Goal: Information Seeking & Learning: Learn about a topic

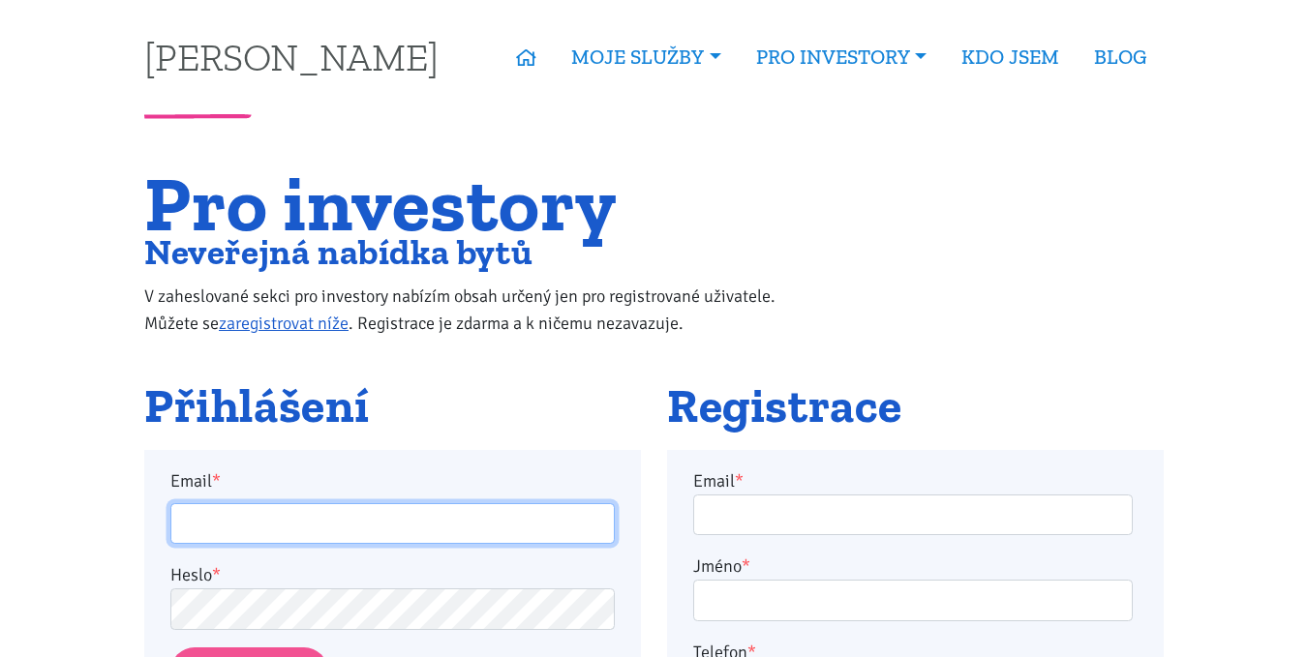
click at [363, 525] on input "Email *" at bounding box center [392, 524] width 444 height 42
type input "kater.ticha@seznam.cz"
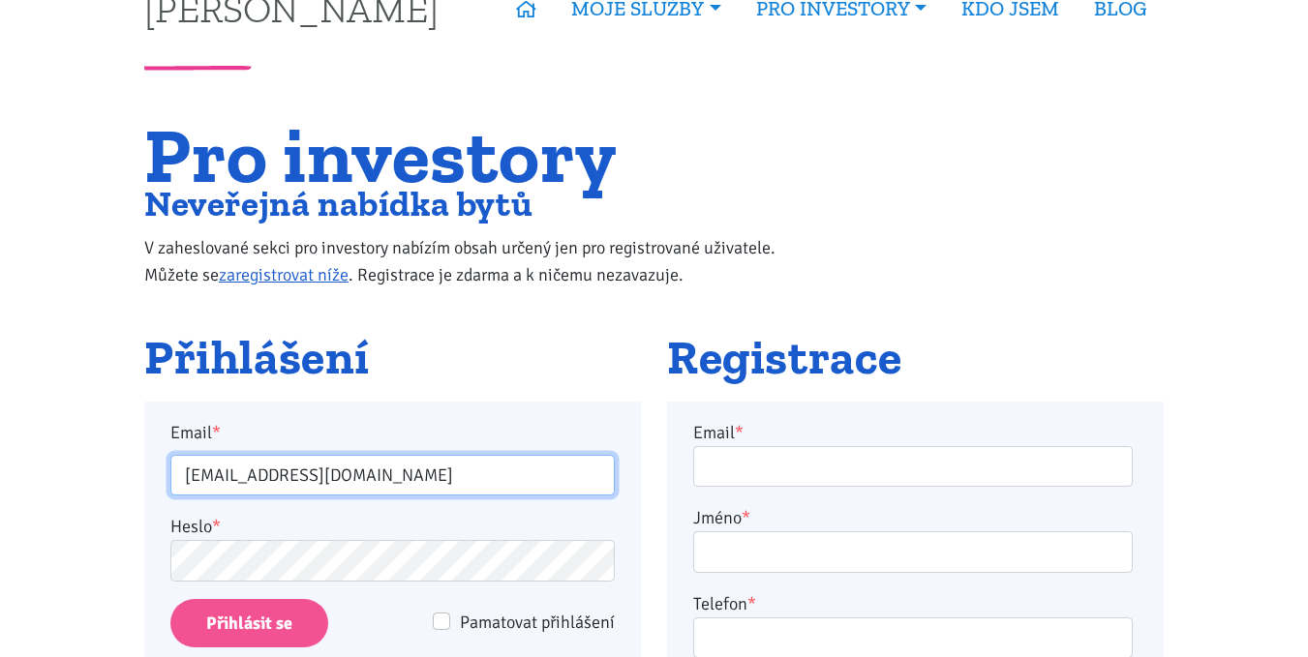
scroll to position [97, 0]
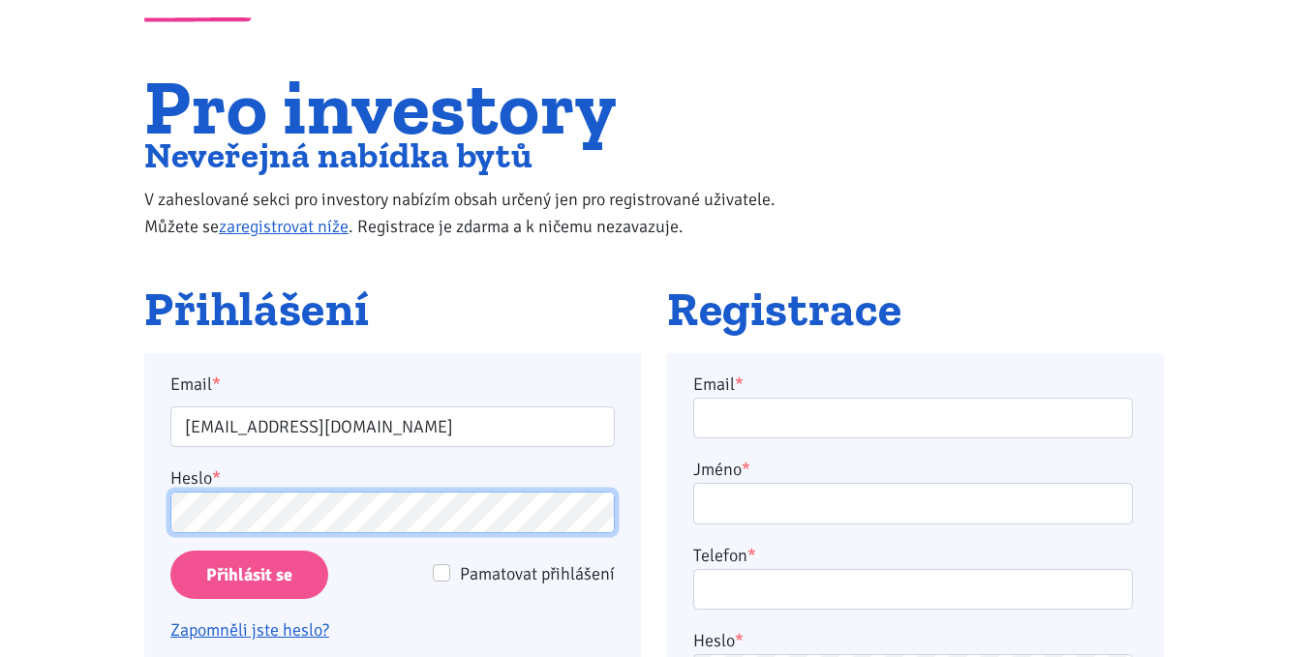
click at [170, 551] on input "Přihlásit se" at bounding box center [249, 575] width 158 height 49
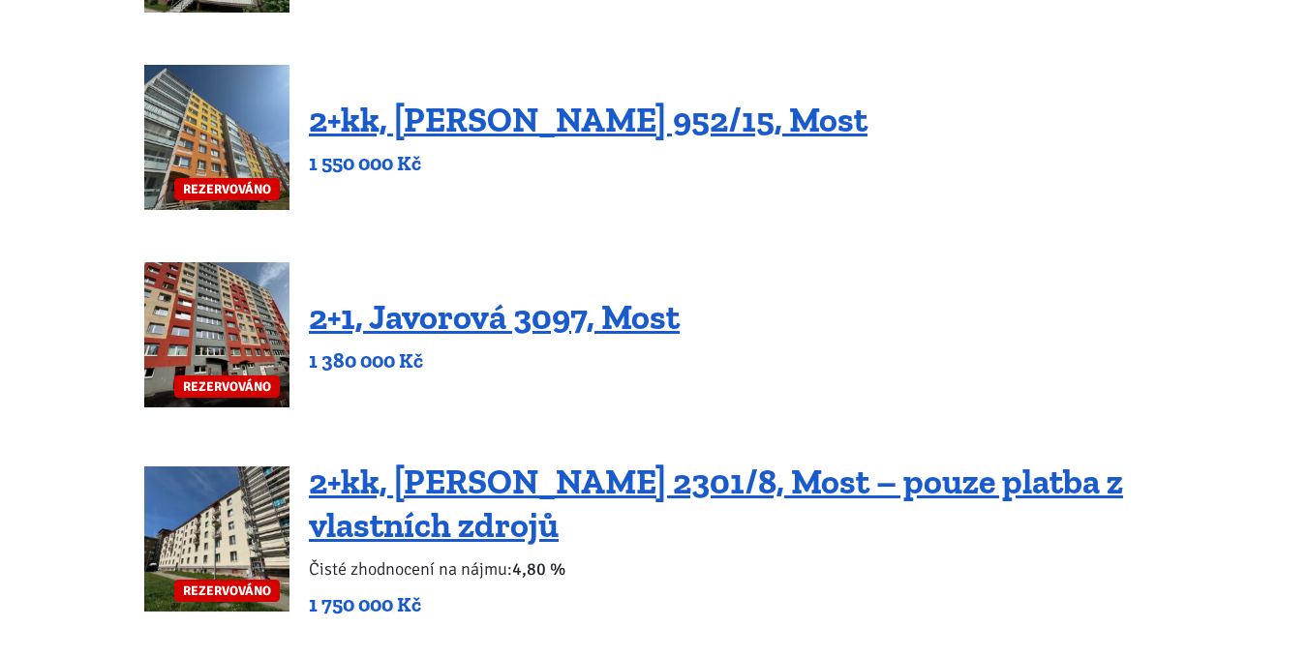
scroll to position [1065, 0]
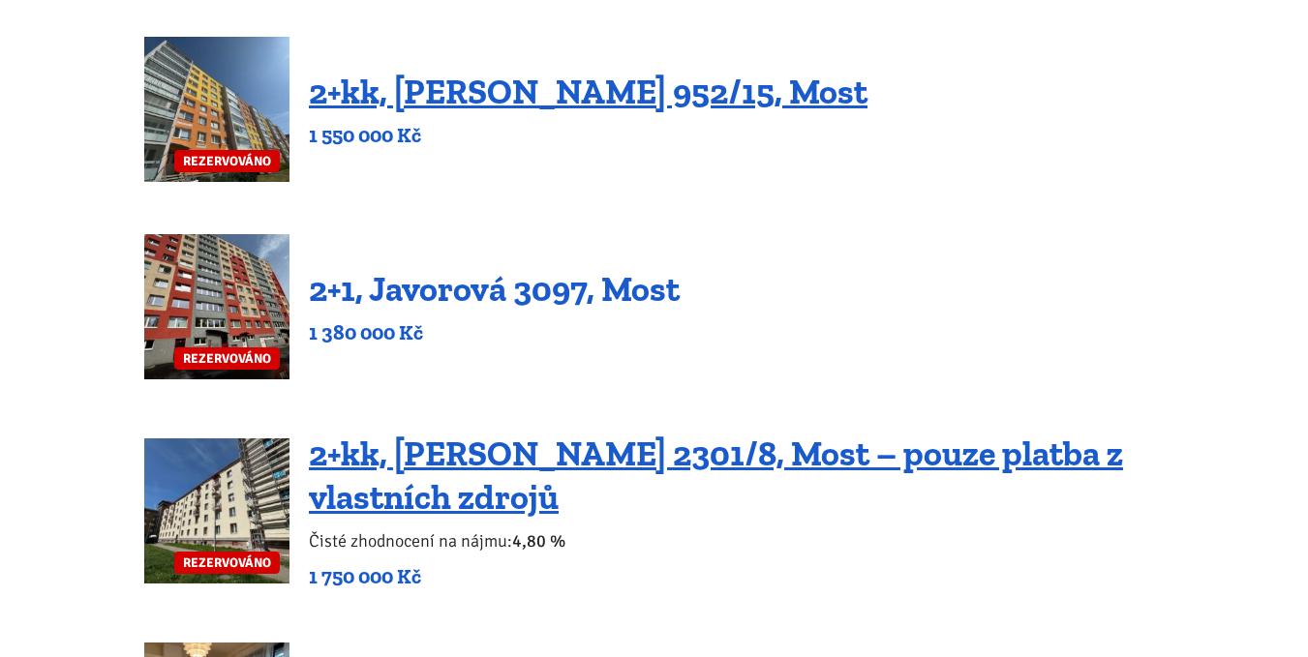
click at [447, 287] on link "2+1, Javorová 3097, Most" at bounding box center [494, 289] width 371 height 42
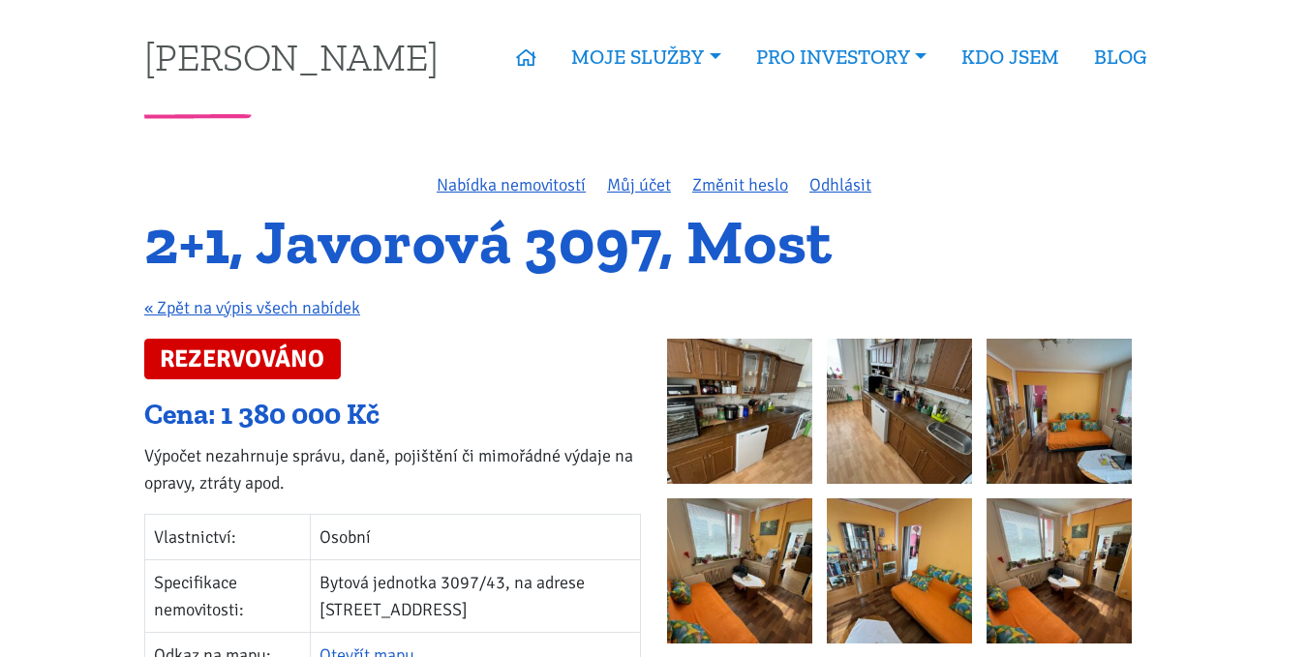
click at [736, 426] on img at bounding box center [739, 411] width 145 height 145
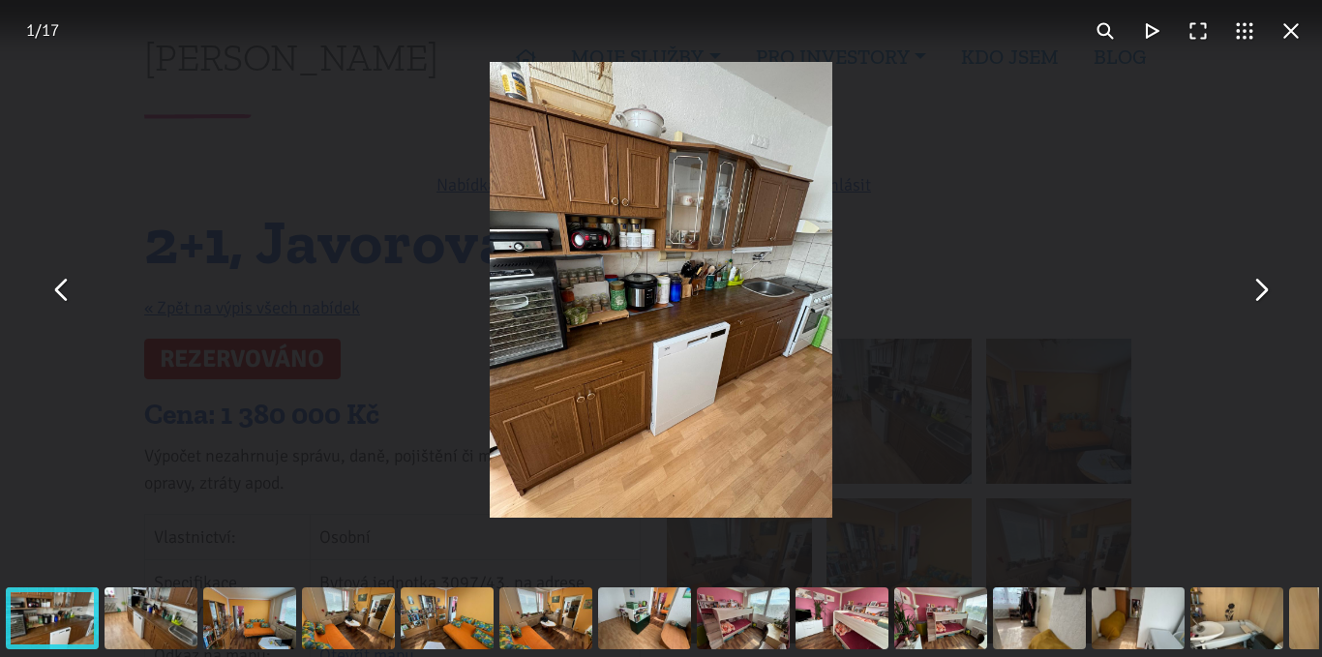
click at [1261, 292] on button "You can close this modal content with the ESC key" at bounding box center [1260, 290] width 46 height 46
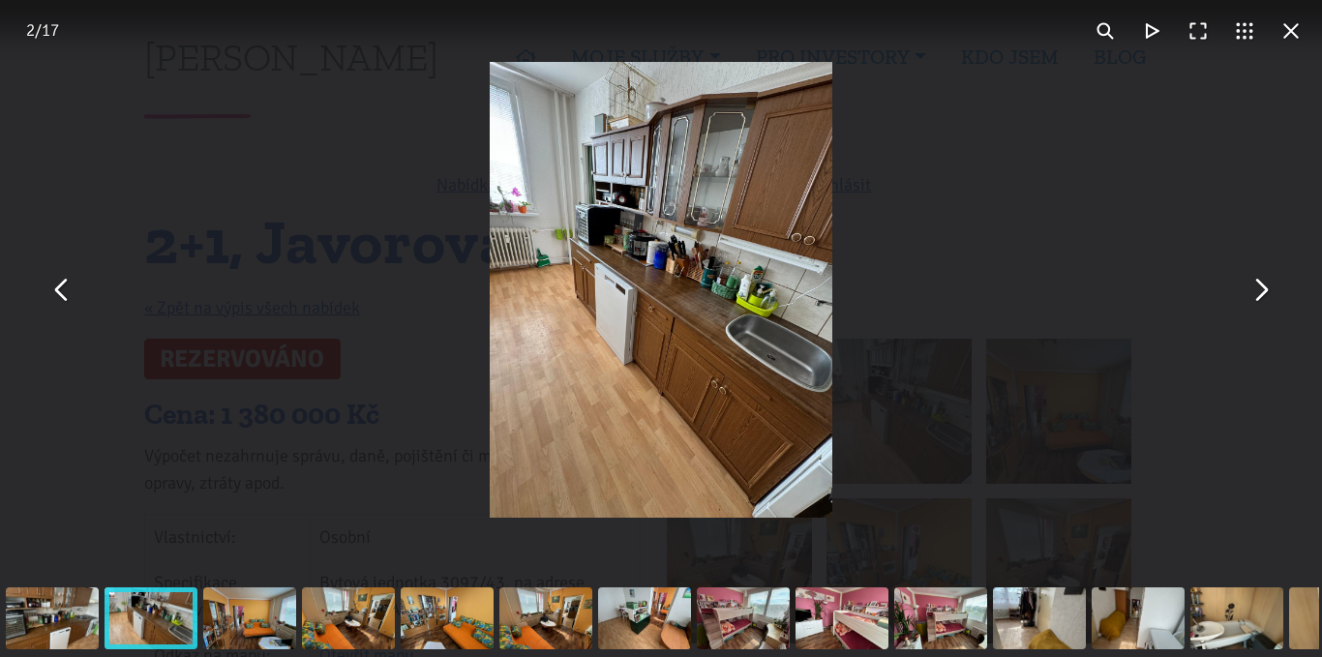
click at [1261, 292] on button "You can close this modal content with the ESC key" at bounding box center [1260, 290] width 46 height 46
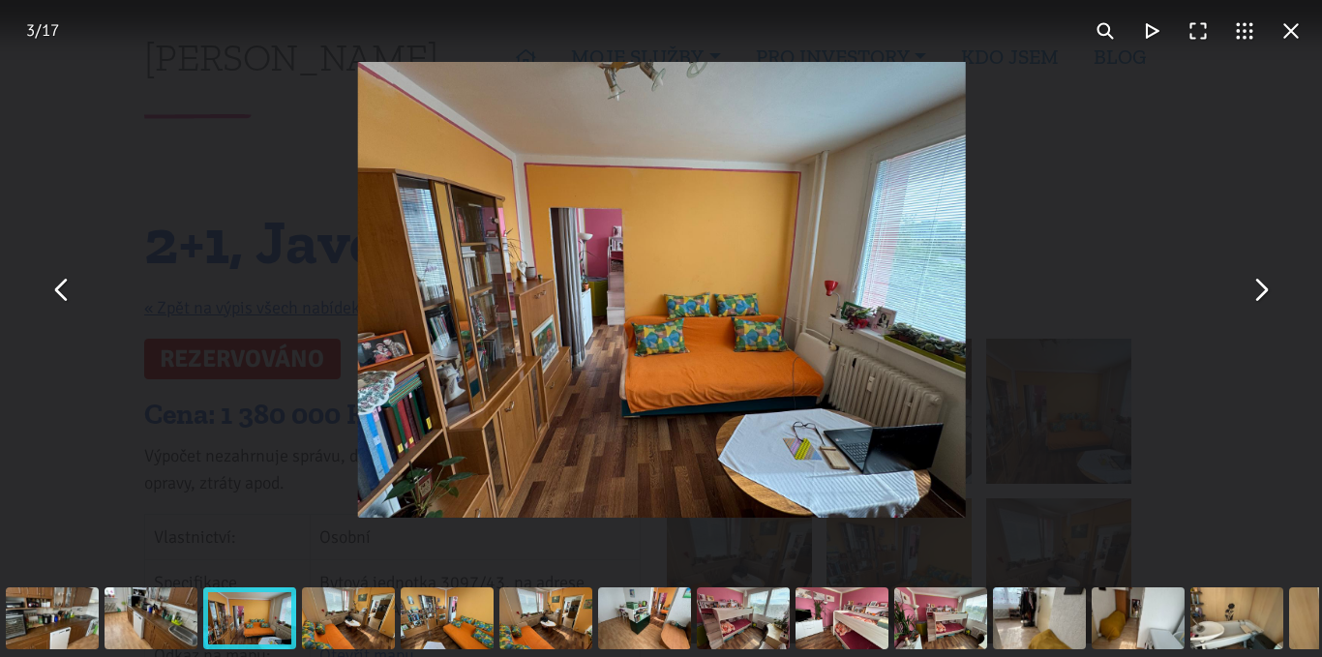
click at [1261, 292] on button "You can close this modal content with the ESC key" at bounding box center [1260, 290] width 46 height 46
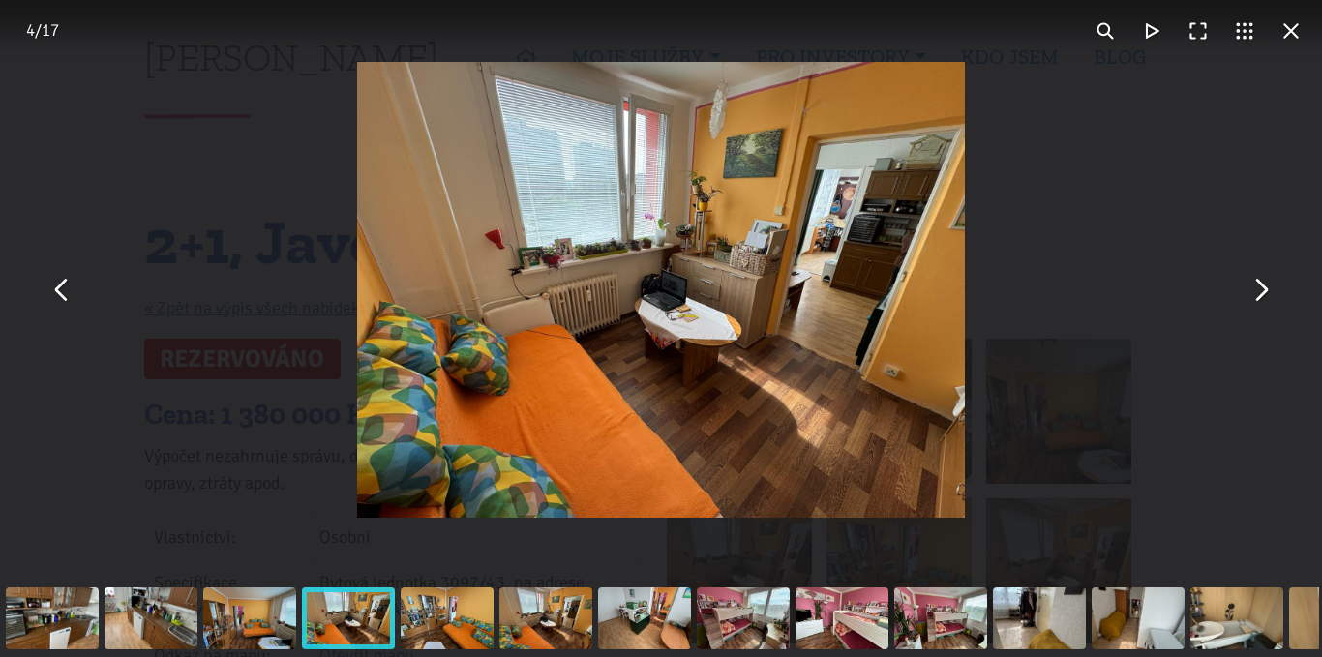
click at [1261, 292] on button "You can close this modal content with the ESC key" at bounding box center [1260, 290] width 46 height 46
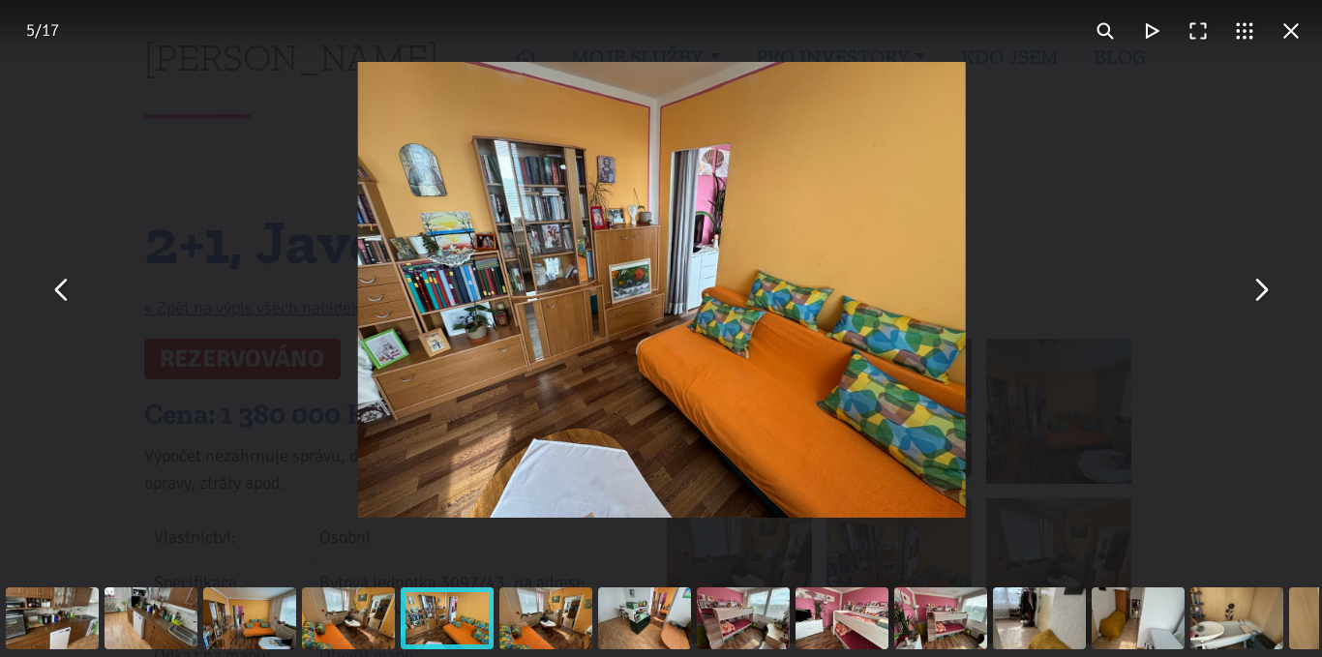
click at [1261, 292] on button "You can close this modal content with the ESC key" at bounding box center [1260, 290] width 46 height 46
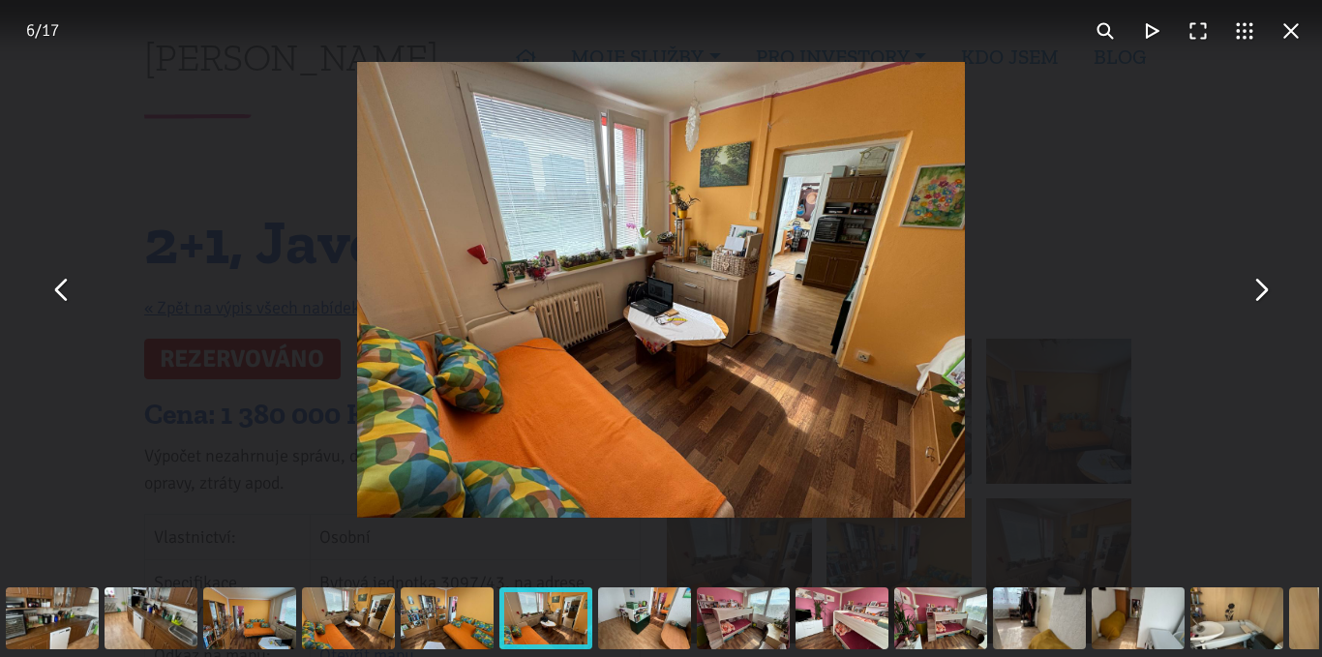
click at [1261, 292] on button "You can close this modal content with the ESC key" at bounding box center [1260, 290] width 46 height 46
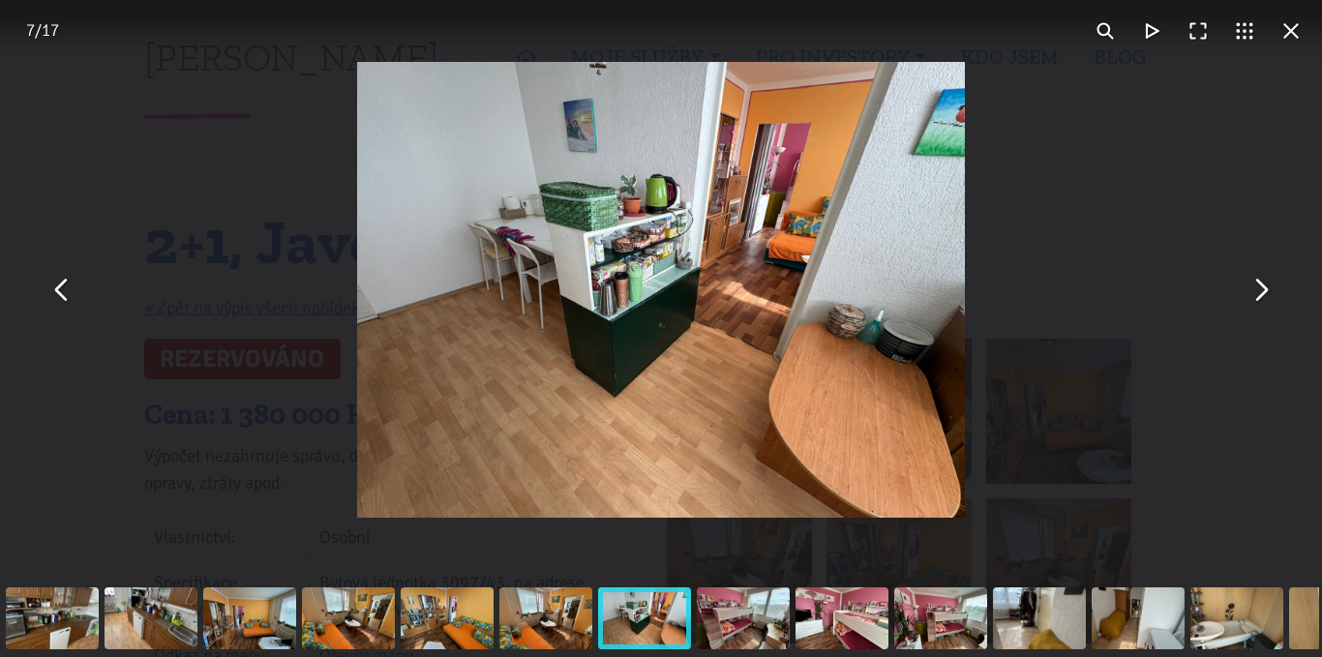
click at [1261, 292] on button "You can close this modal content with the ESC key" at bounding box center [1260, 290] width 46 height 46
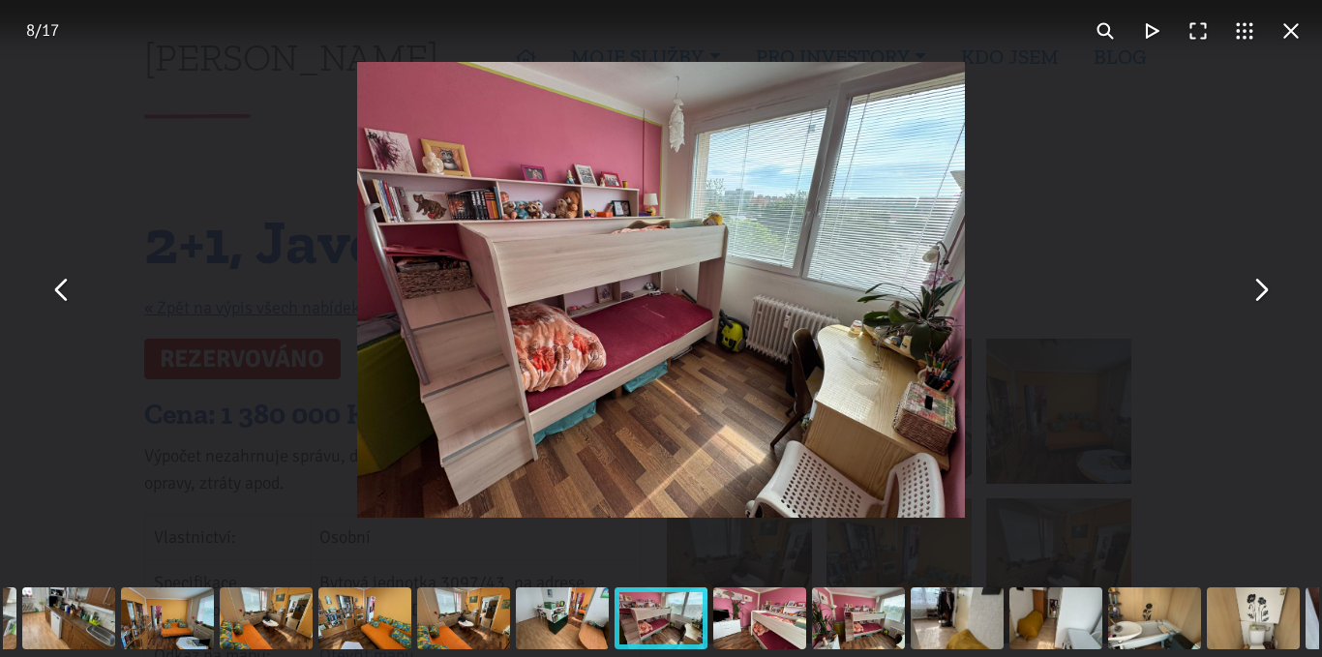
click at [1261, 292] on button "You can close this modal content with the ESC key" at bounding box center [1260, 290] width 46 height 46
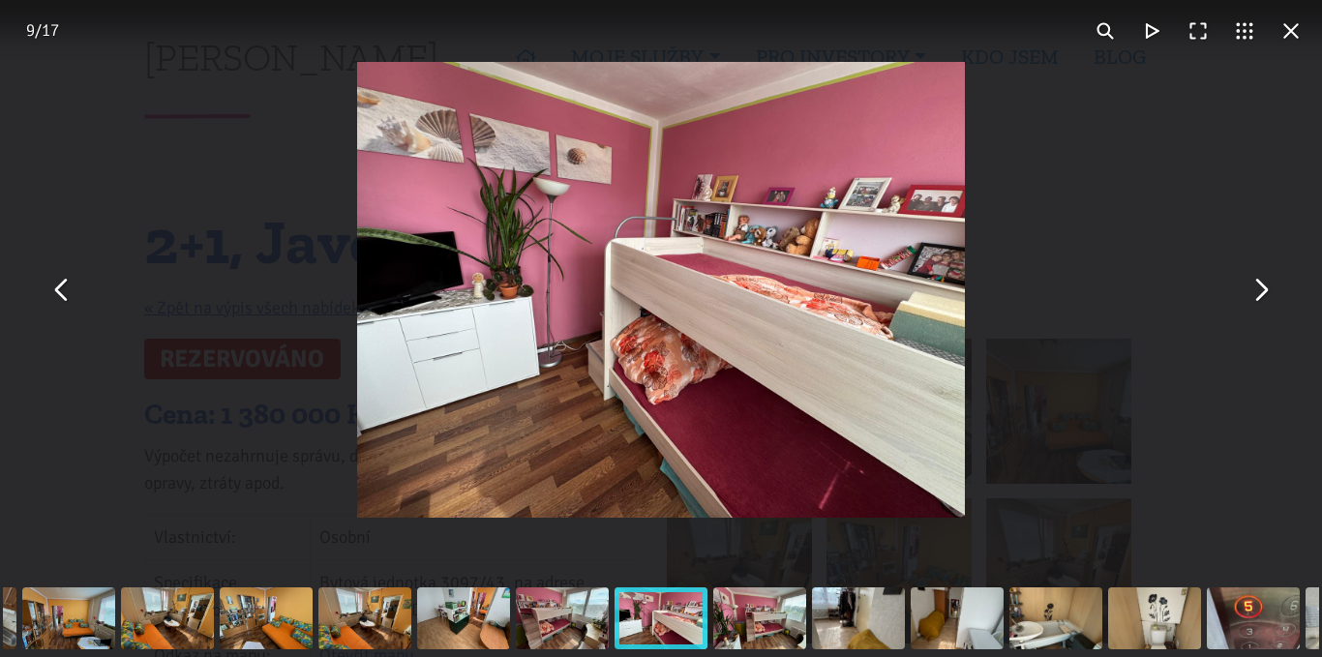
click at [1261, 292] on button "You can close this modal content with the ESC key" at bounding box center [1260, 290] width 46 height 46
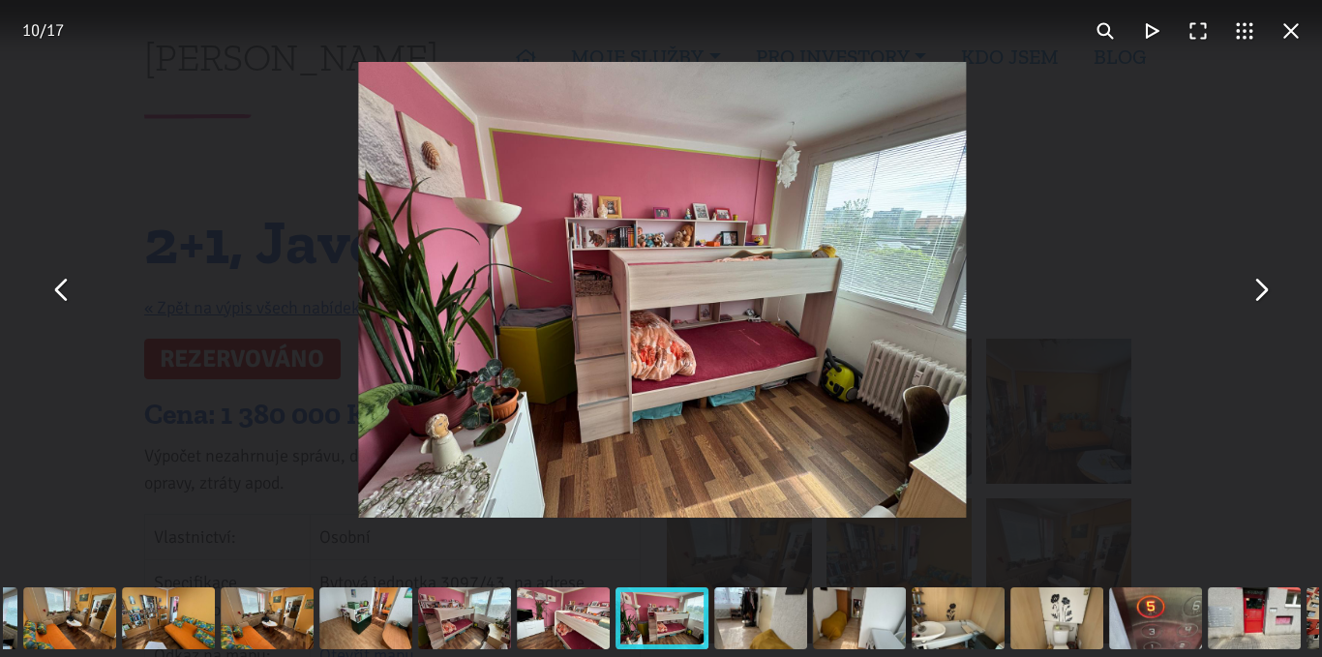
click at [1261, 292] on button "You can close this modal content with the ESC key" at bounding box center [1260, 290] width 46 height 46
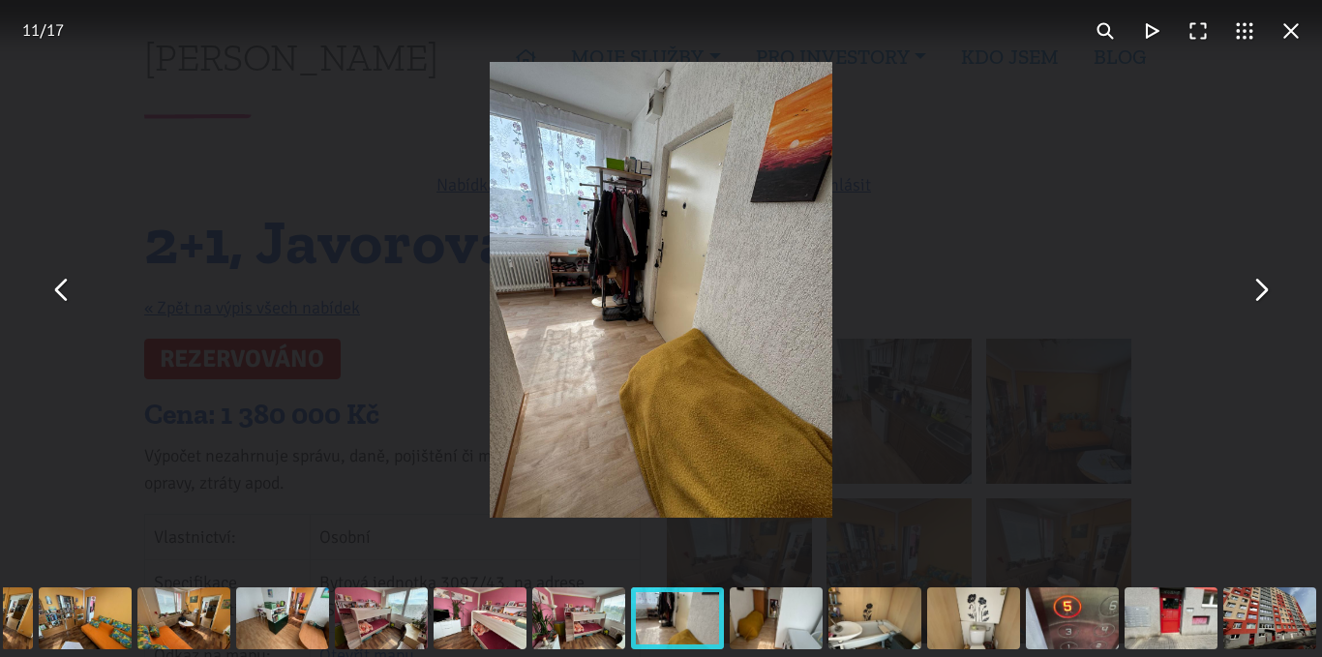
click at [1261, 292] on button "You can close this modal content with the ESC key" at bounding box center [1260, 290] width 46 height 46
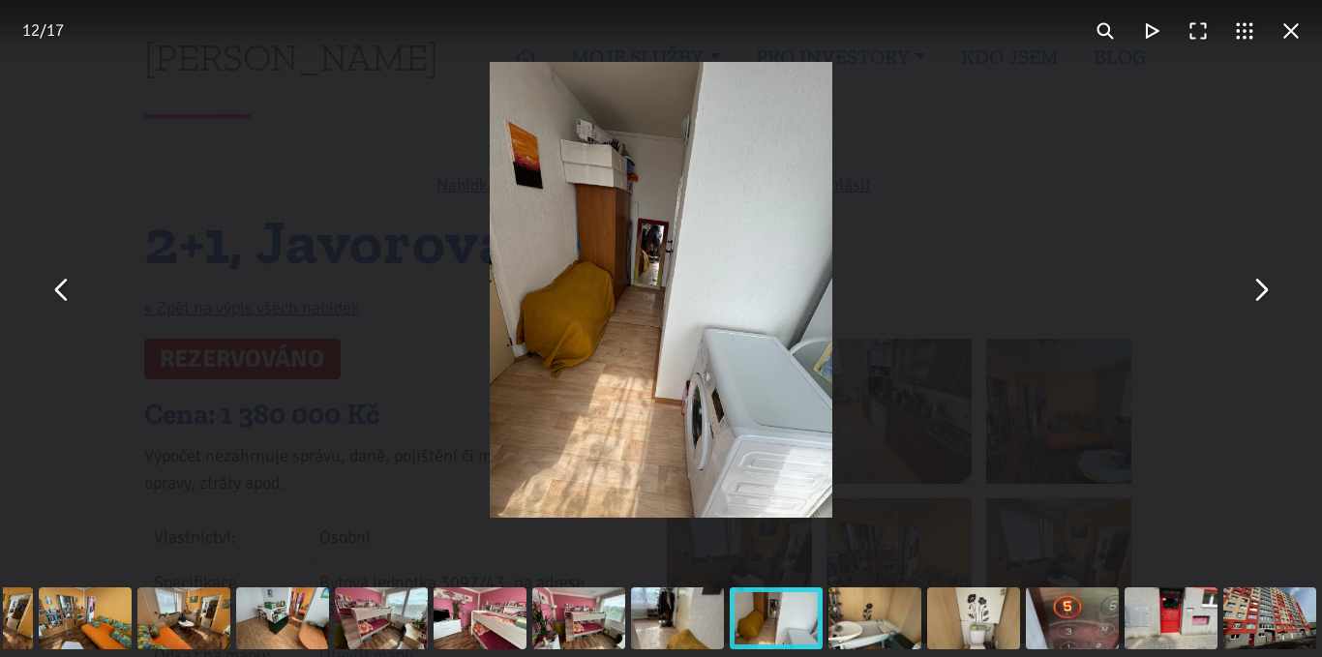
click at [1261, 292] on button "You can close this modal content with the ESC key" at bounding box center [1260, 290] width 46 height 46
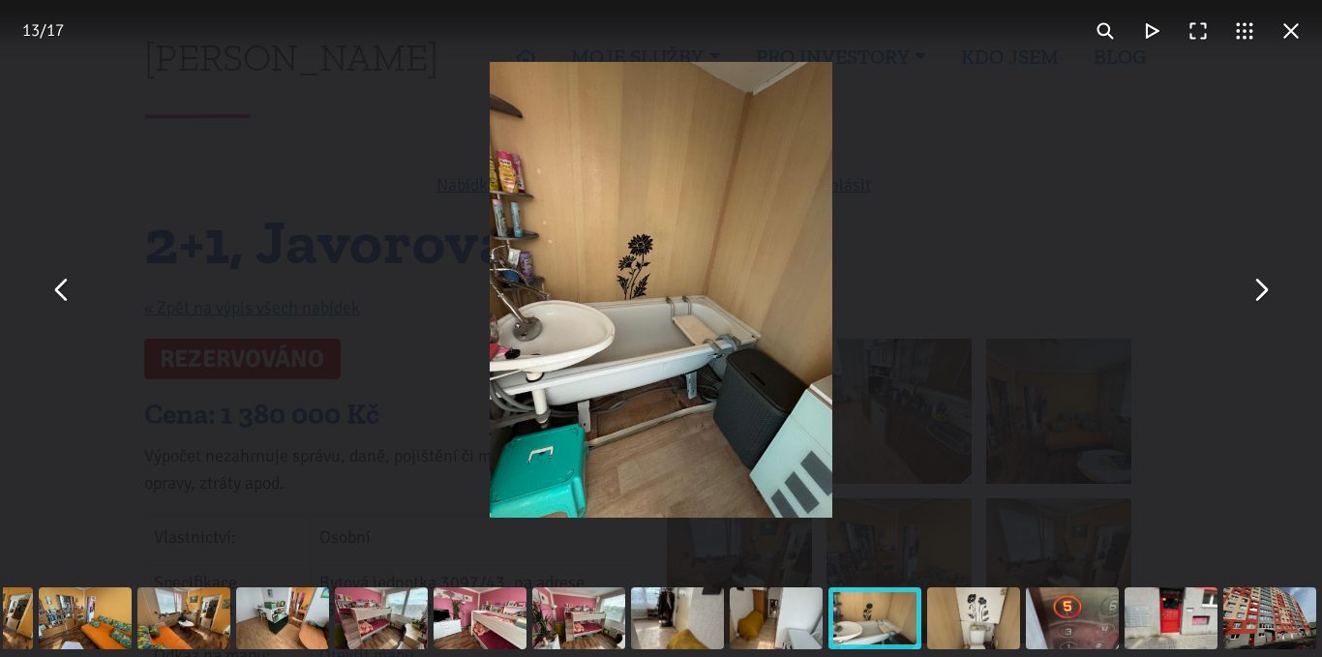
click at [1258, 299] on button "You can close this modal content with the ESC key" at bounding box center [1260, 290] width 46 height 46
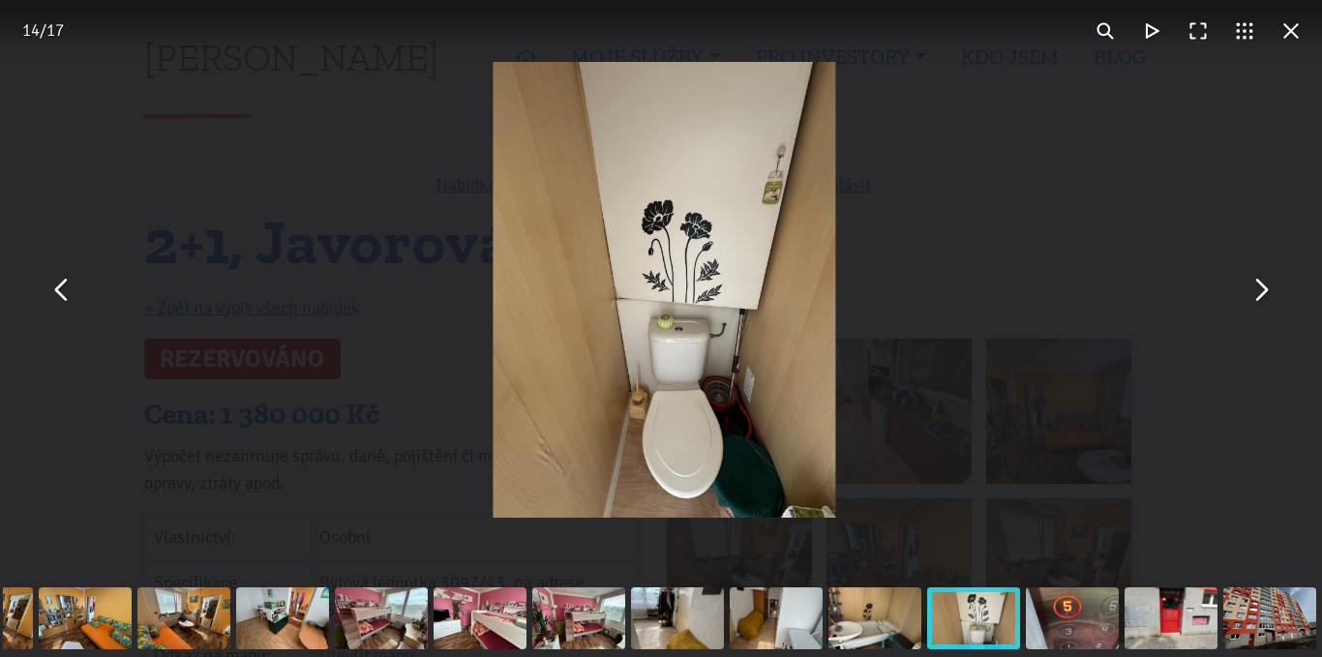
click at [1258, 299] on button "You can close this modal content with the ESC key" at bounding box center [1260, 290] width 46 height 46
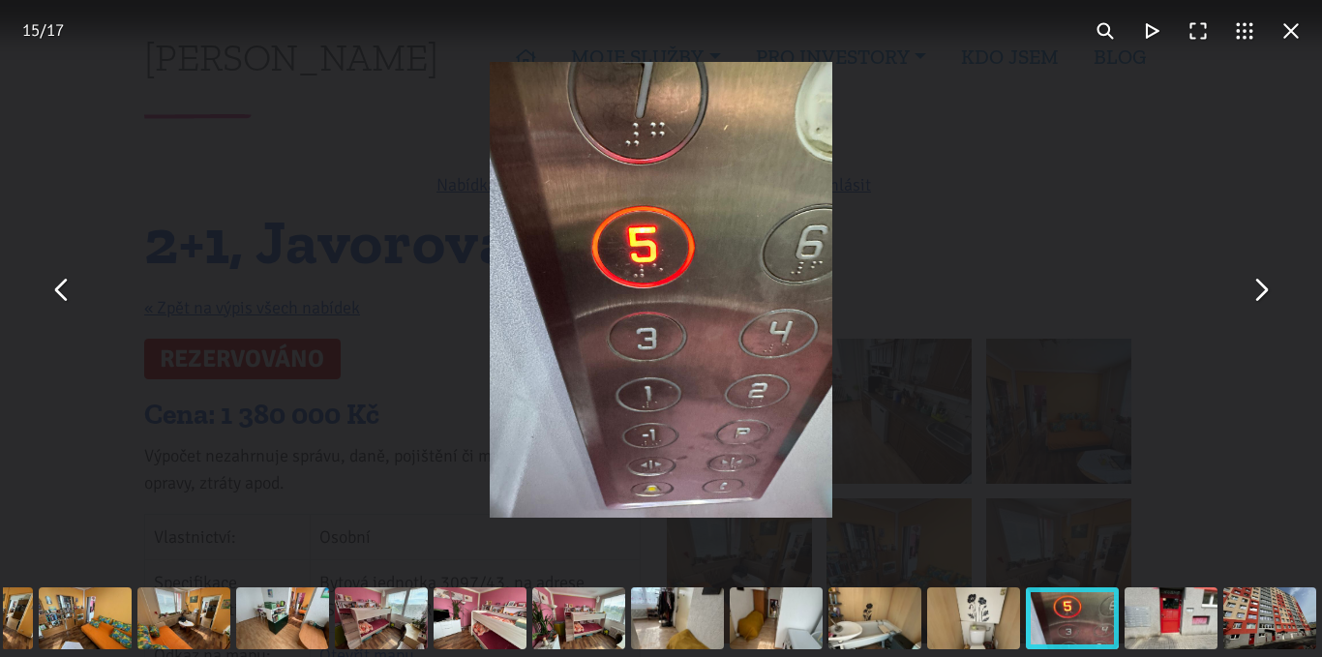
click at [1293, 28] on button "You can close this modal content with the ESC key" at bounding box center [1291, 31] width 46 height 46
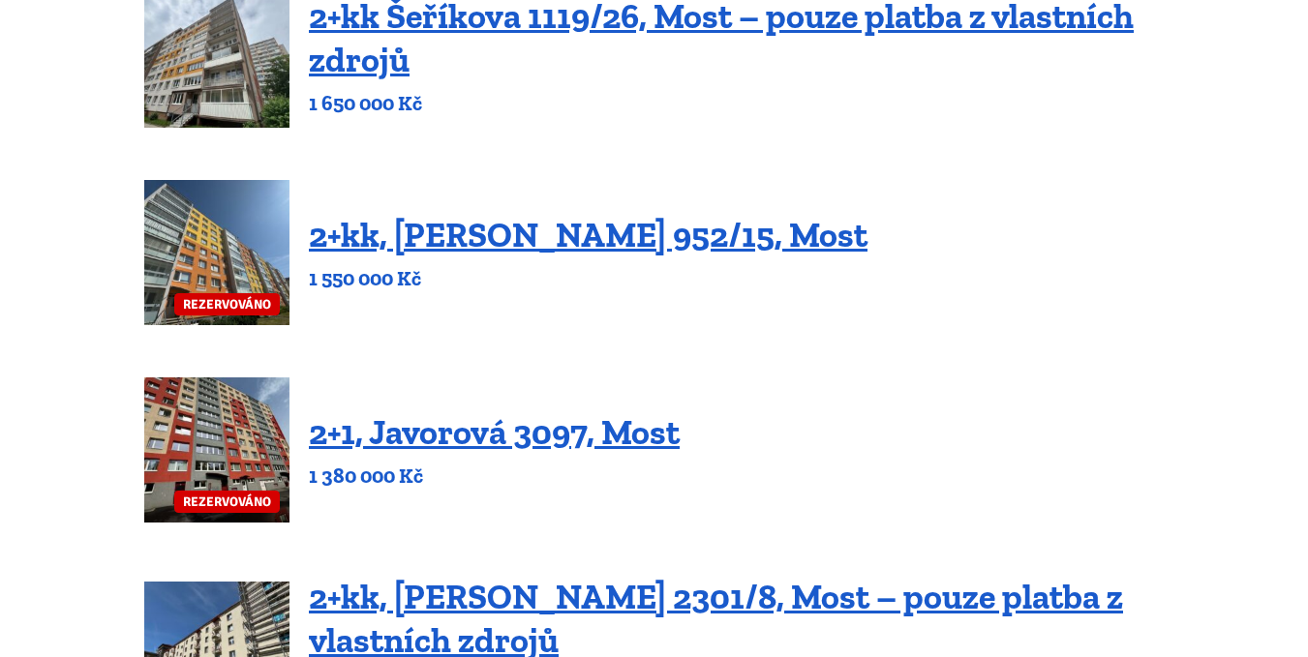
scroll to position [871, 0]
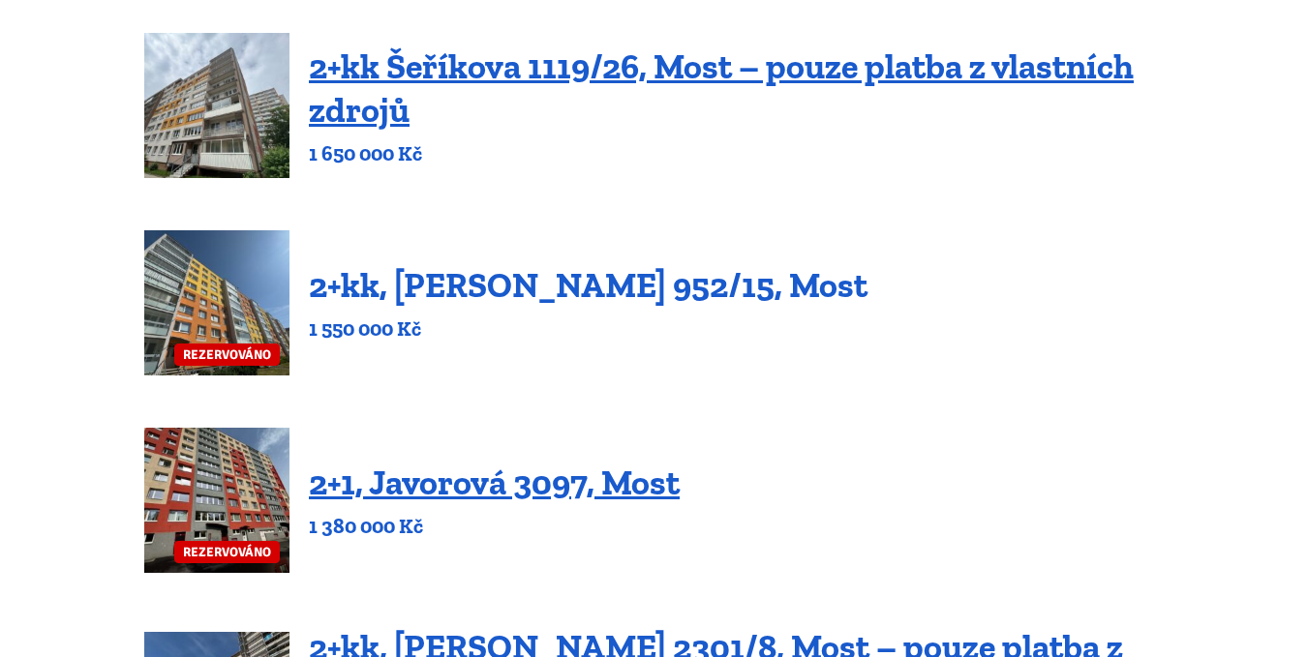
click at [448, 293] on link "2+kk, [PERSON_NAME] 952/15, Most" at bounding box center [588, 285] width 559 height 42
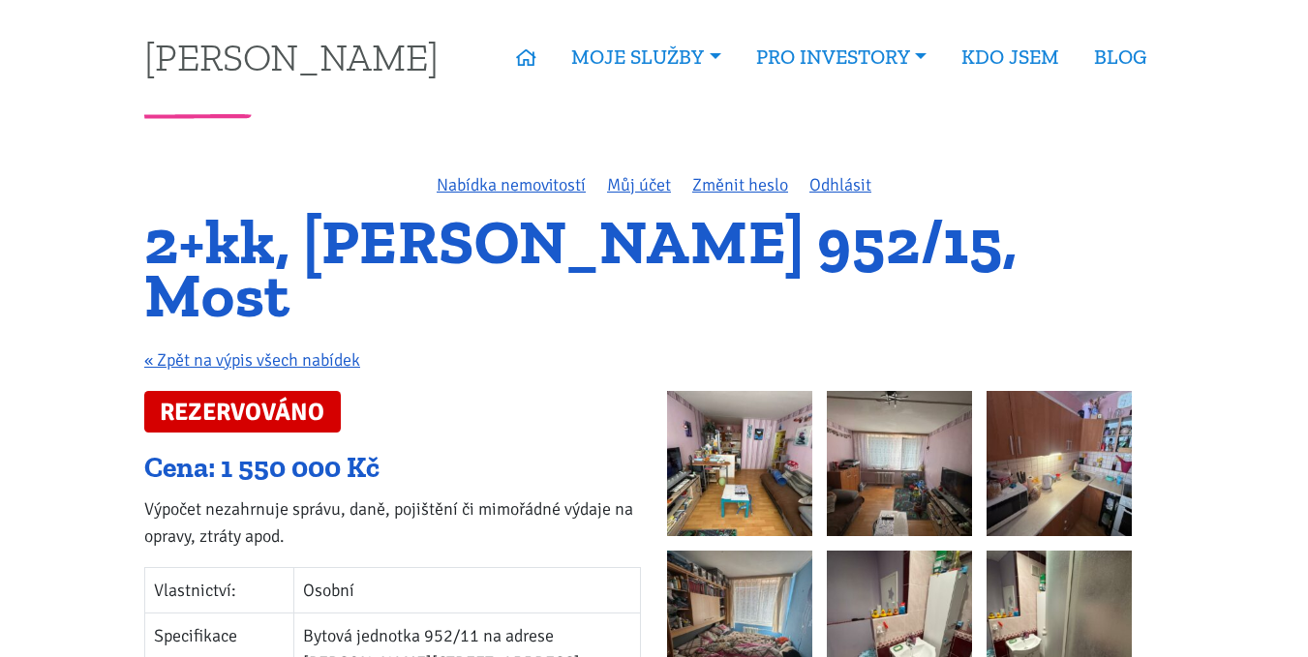
click at [688, 398] on img at bounding box center [739, 463] width 145 height 145
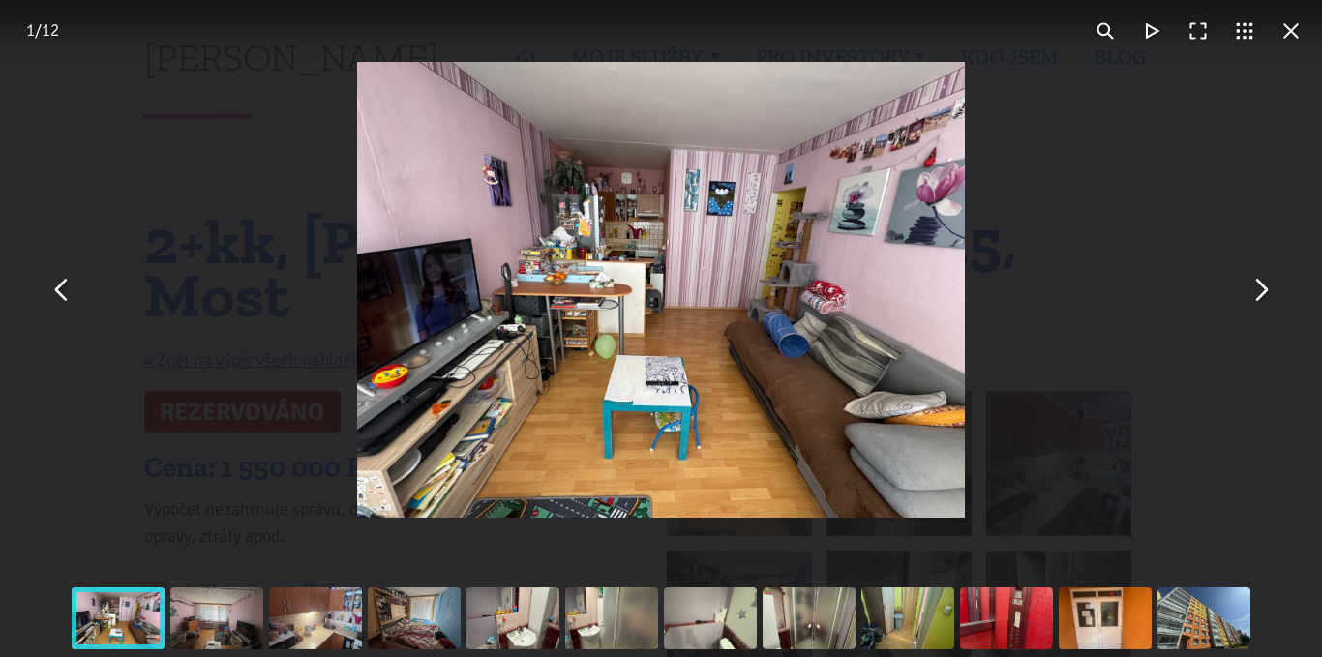
click at [1259, 305] on button "You can close this modal content with the ESC key" at bounding box center [1260, 290] width 46 height 46
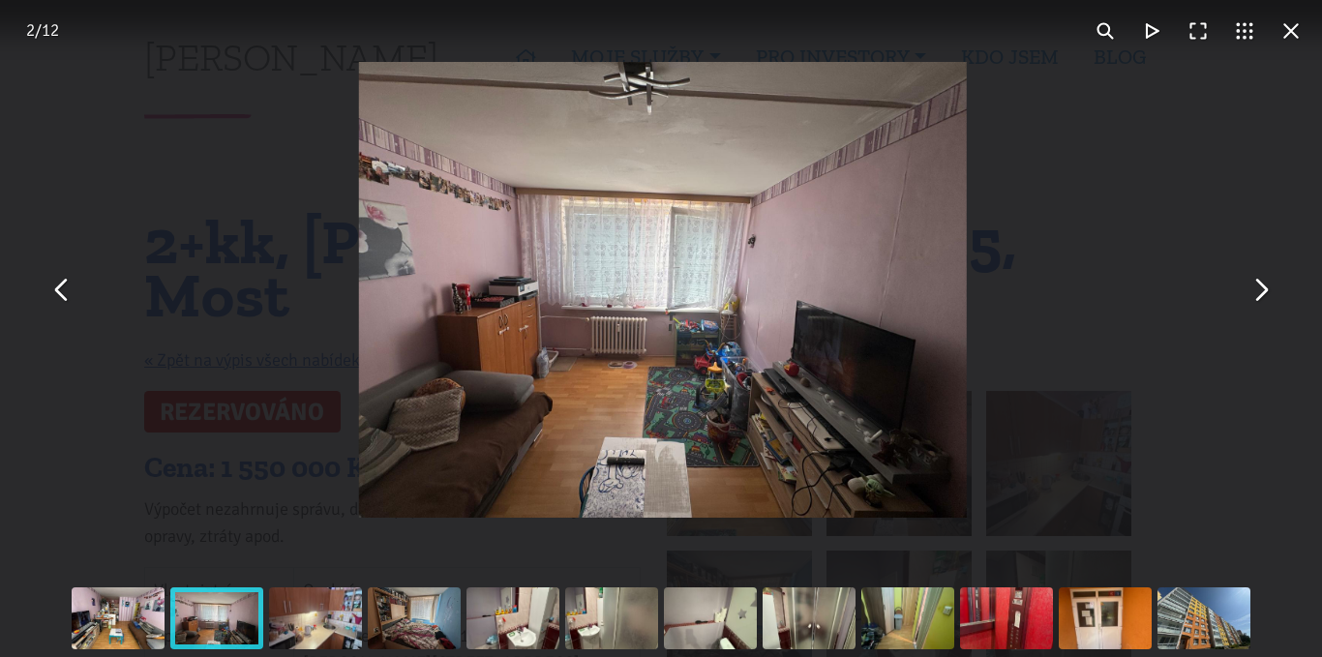
click at [1259, 305] on button "You can close this modal content with the ESC key" at bounding box center [1260, 290] width 46 height 46
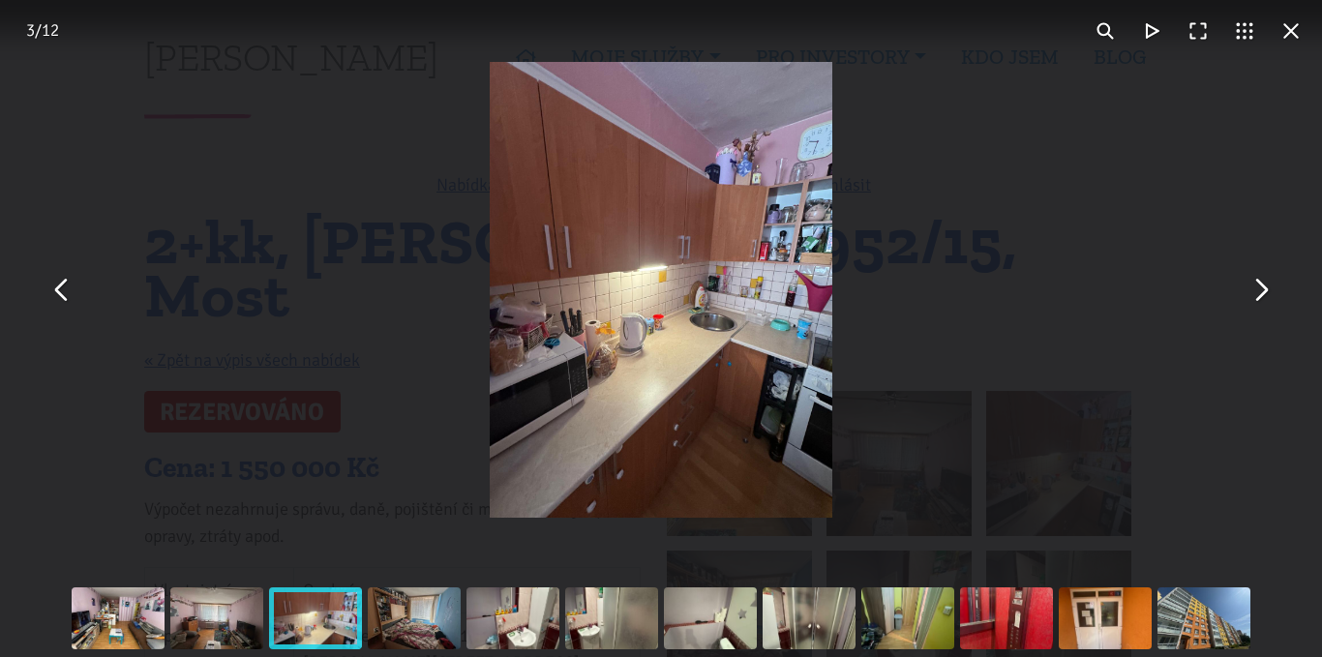
click at [689, 296] on img "You can close this modal content with the ESC key" at bounding box center [661, 290] width 342 height 456
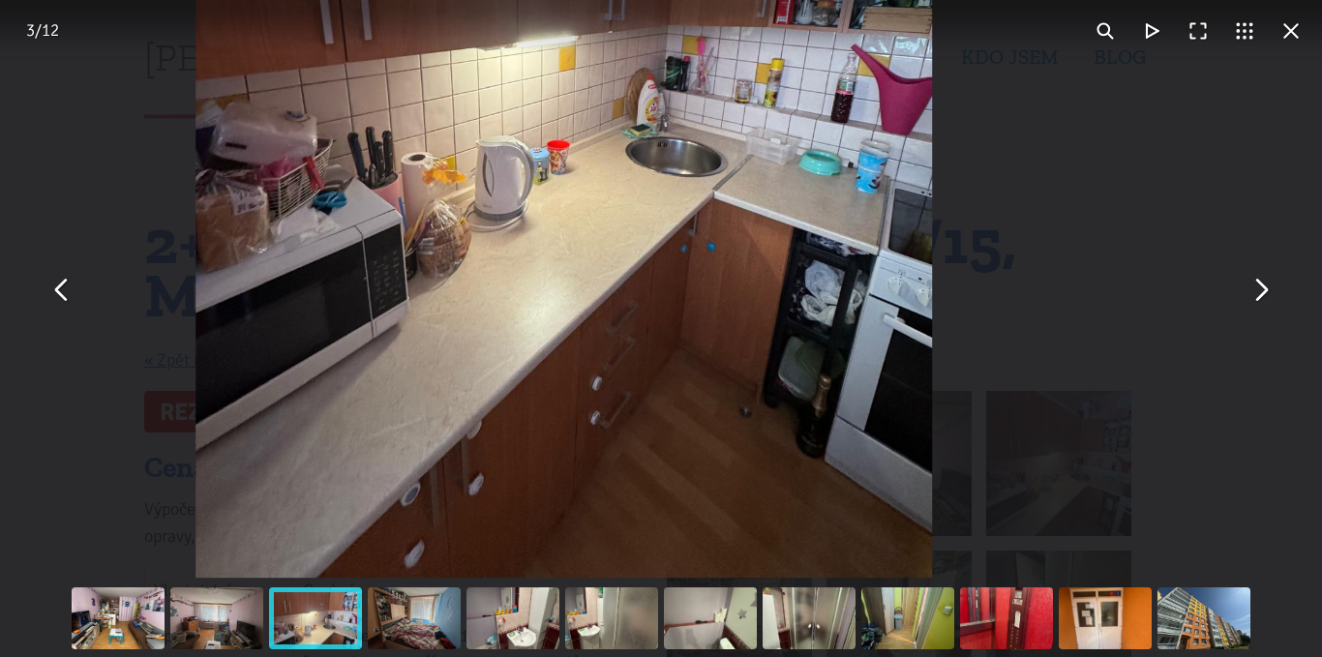
drag, startPoint x: 643, startPoint y: 424, endPoint x: 582, endPoint y: 216, distance: 216.9
click at [581, 216] on img "You can close this modal content with the ESC key" at bounding box center [564, 87] width 737 height 982
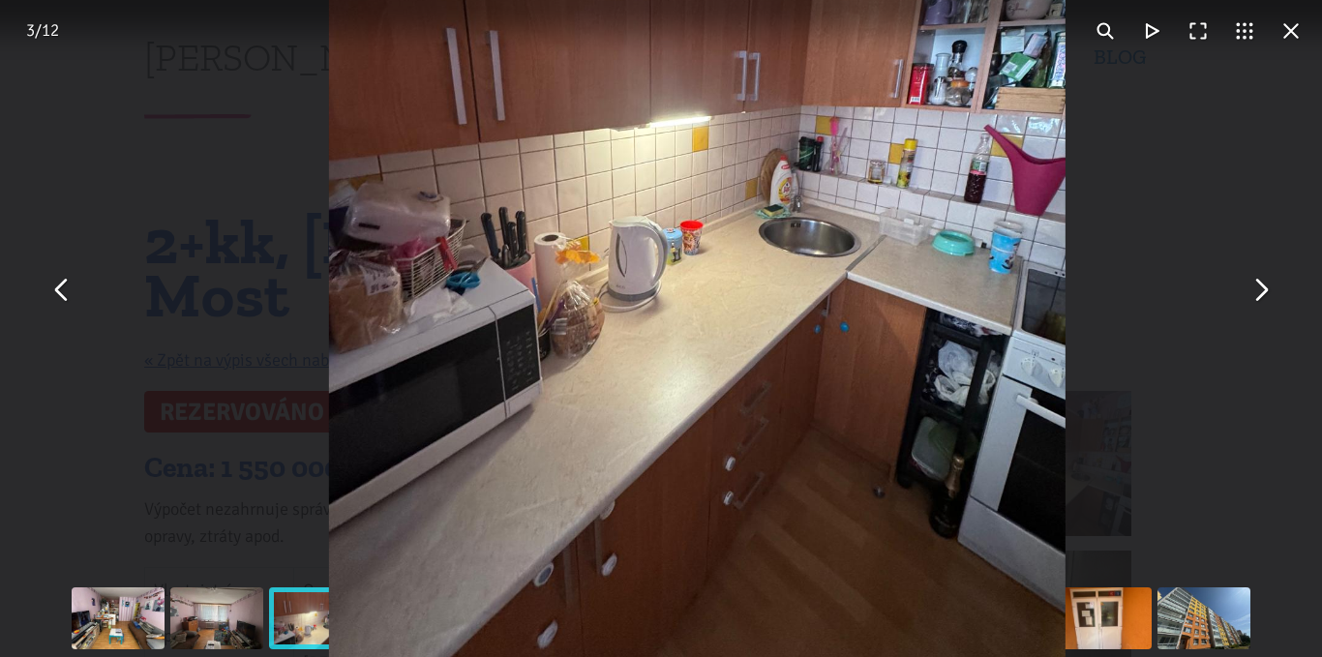
drag, startPoint x: 566, startPoint y: 299, endPoint x: 682, endPoint y: 368, distance: 135.0
click at [682, 368] on img "You can close this modal content with the ESC key" at bounding box center [697, 168] width 737 height 982
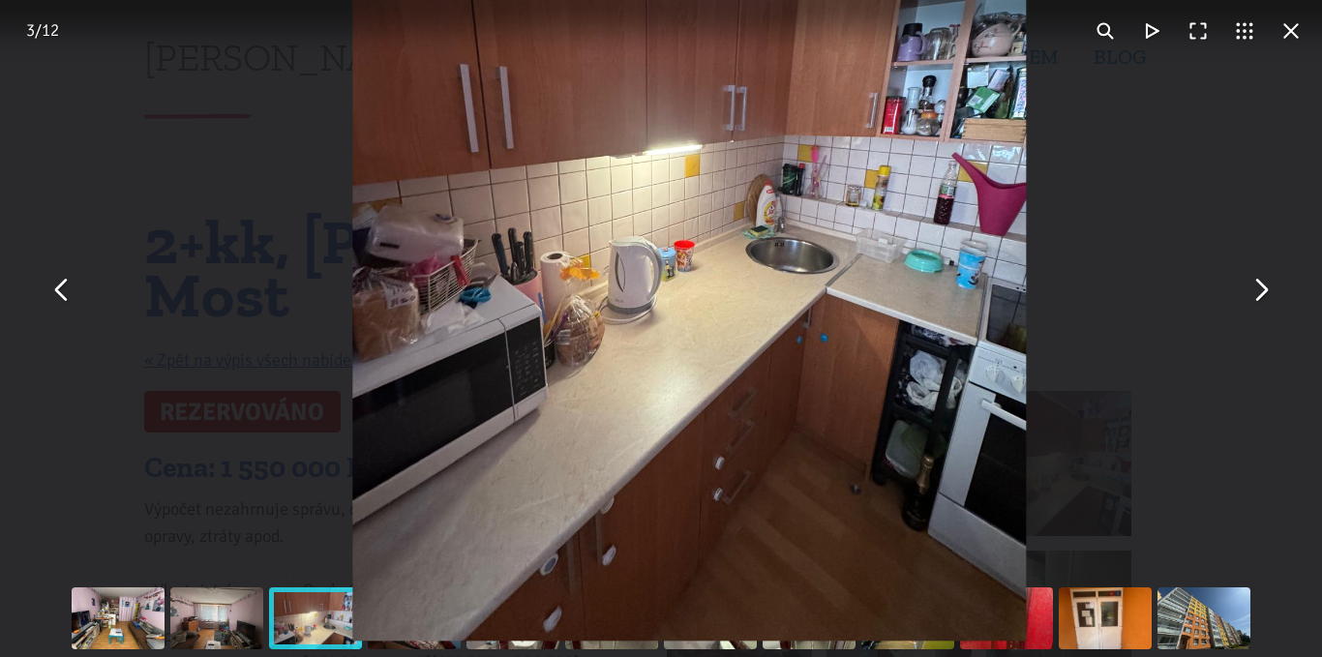
click at [1254, 293] on button "You can close this modal content with the ESC key" at bounding box center [1260, 290] width 46 height 46
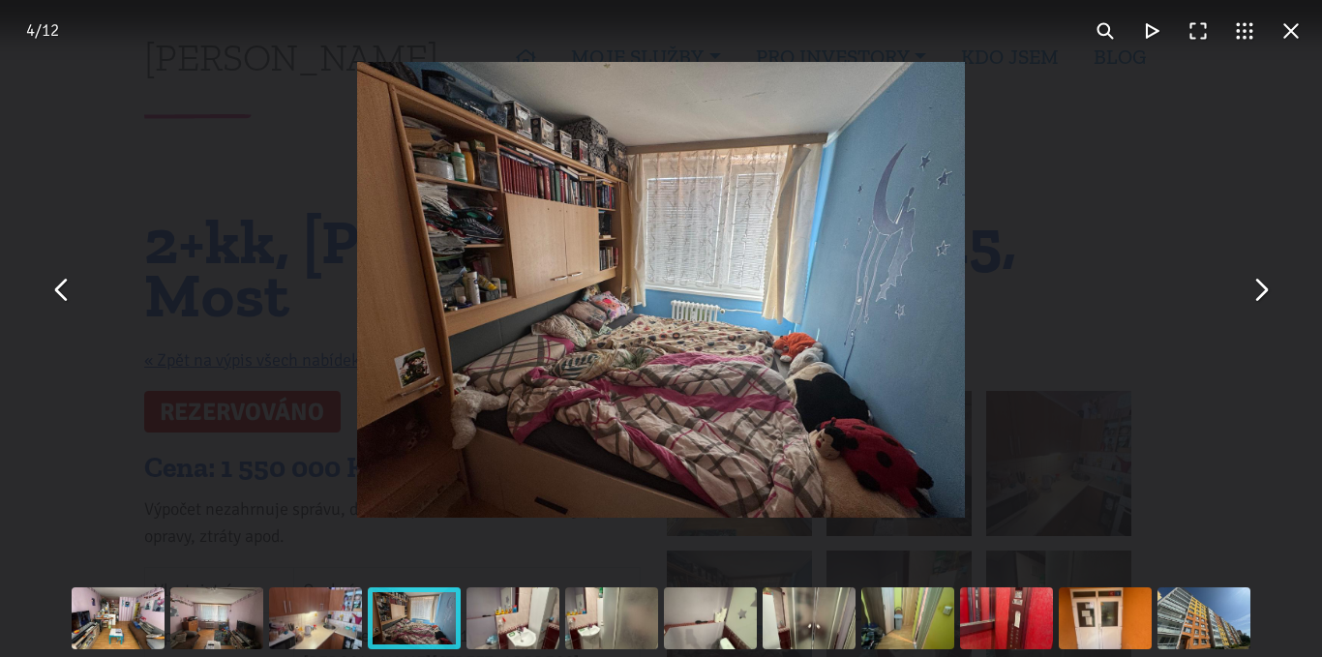
click at [1252, 299] on button "You can close this modal content with the ESC key" at bounding box center [1260, 290] width 46 height 46
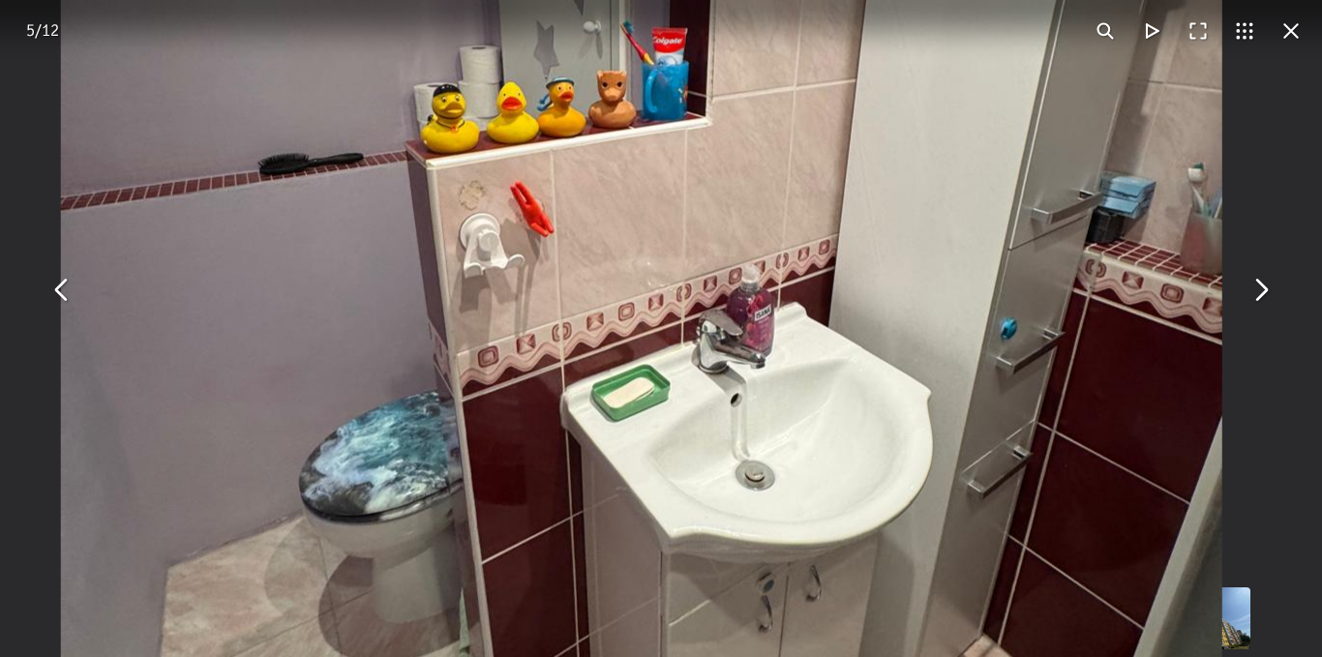
drag, startPoint x: 589, startPoint y: 227, endPoint x: 589, endPoint y: 291, distance: 64.9
click at [598, 291] on img "You can close this modal content with the ESC key" at bounding box center [642, 192] width 1162 height 1549
